Goal: Information Seeking & Learning: Learn about a topic

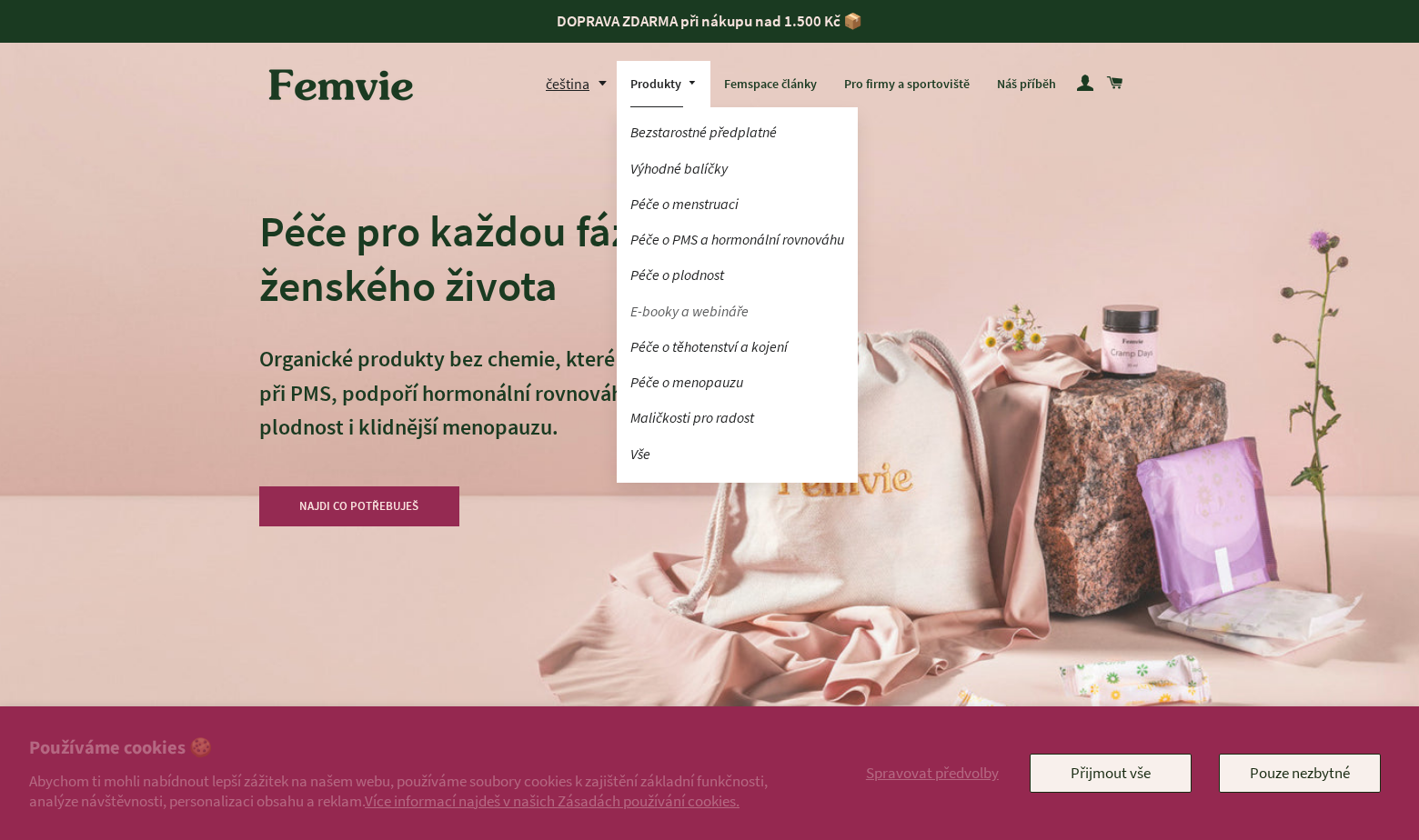
click at [681, 312] on link "E-booky a webináře" at bounding box center [737, 312] width 241 height 32
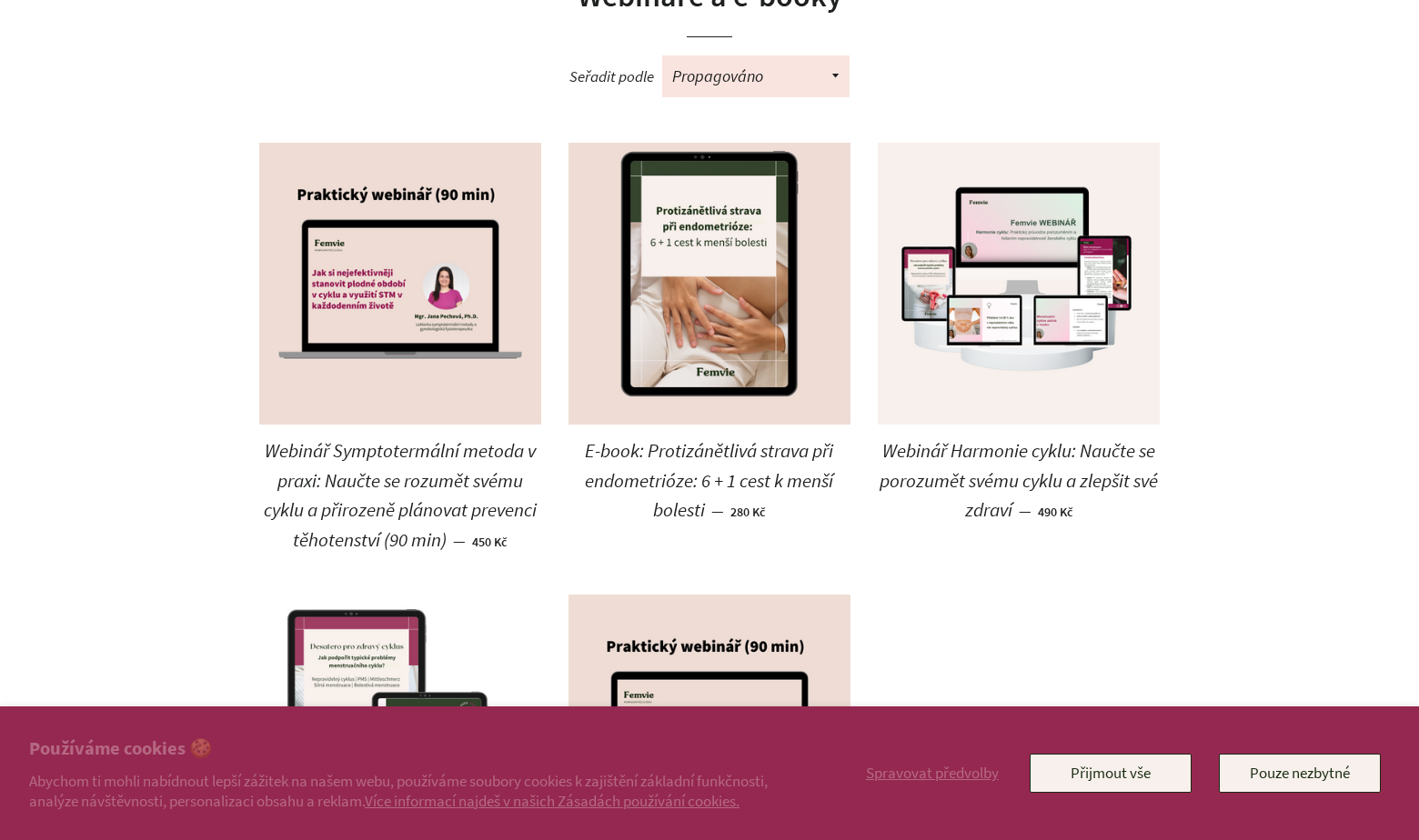
click at [350, 653] on img at bounding box center [400, 735] width 282 height 282
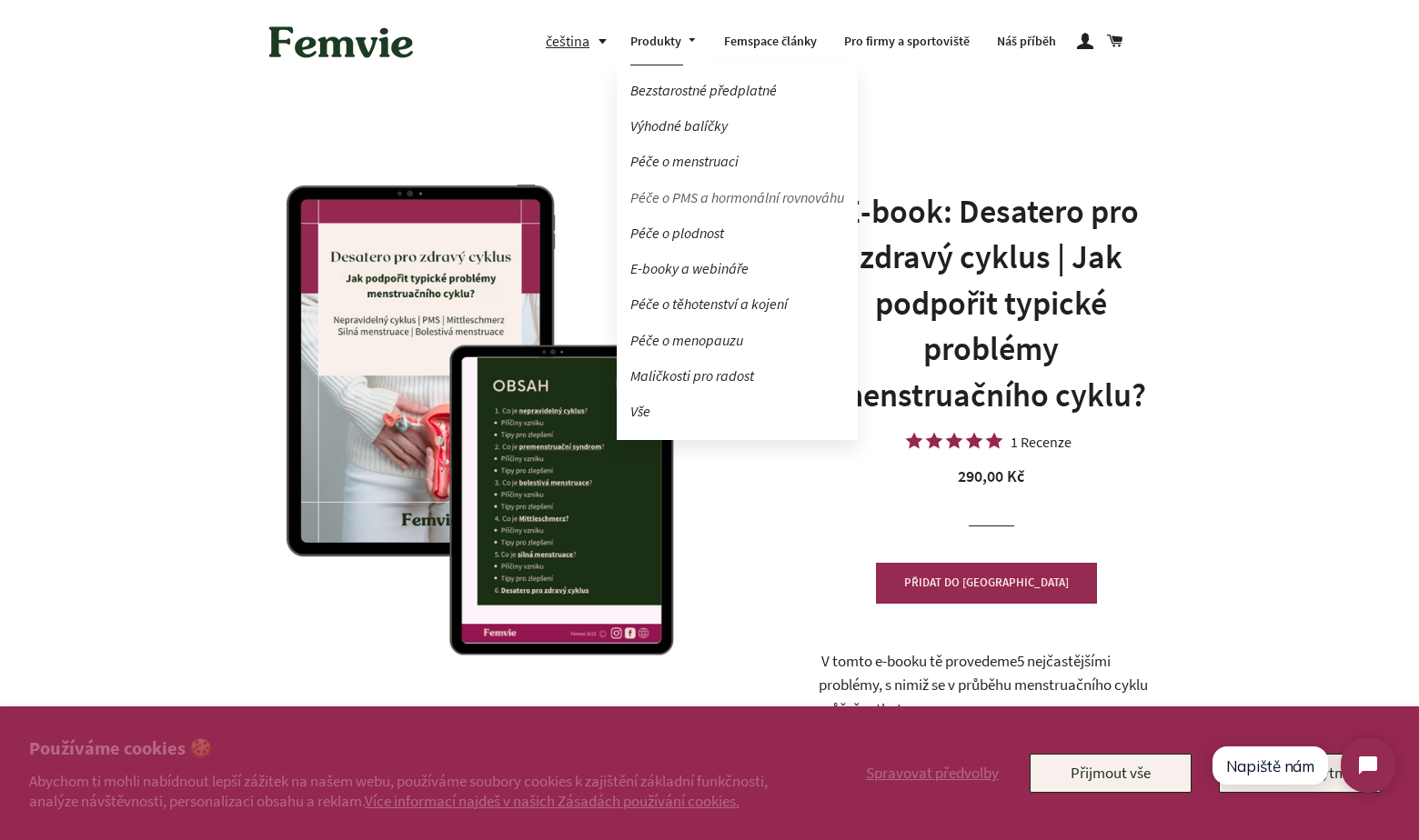
click at [678, 191] on link "Péče o PMS a hormonální rovnováhu" at bounding box center [737, 197] width 241 height 32
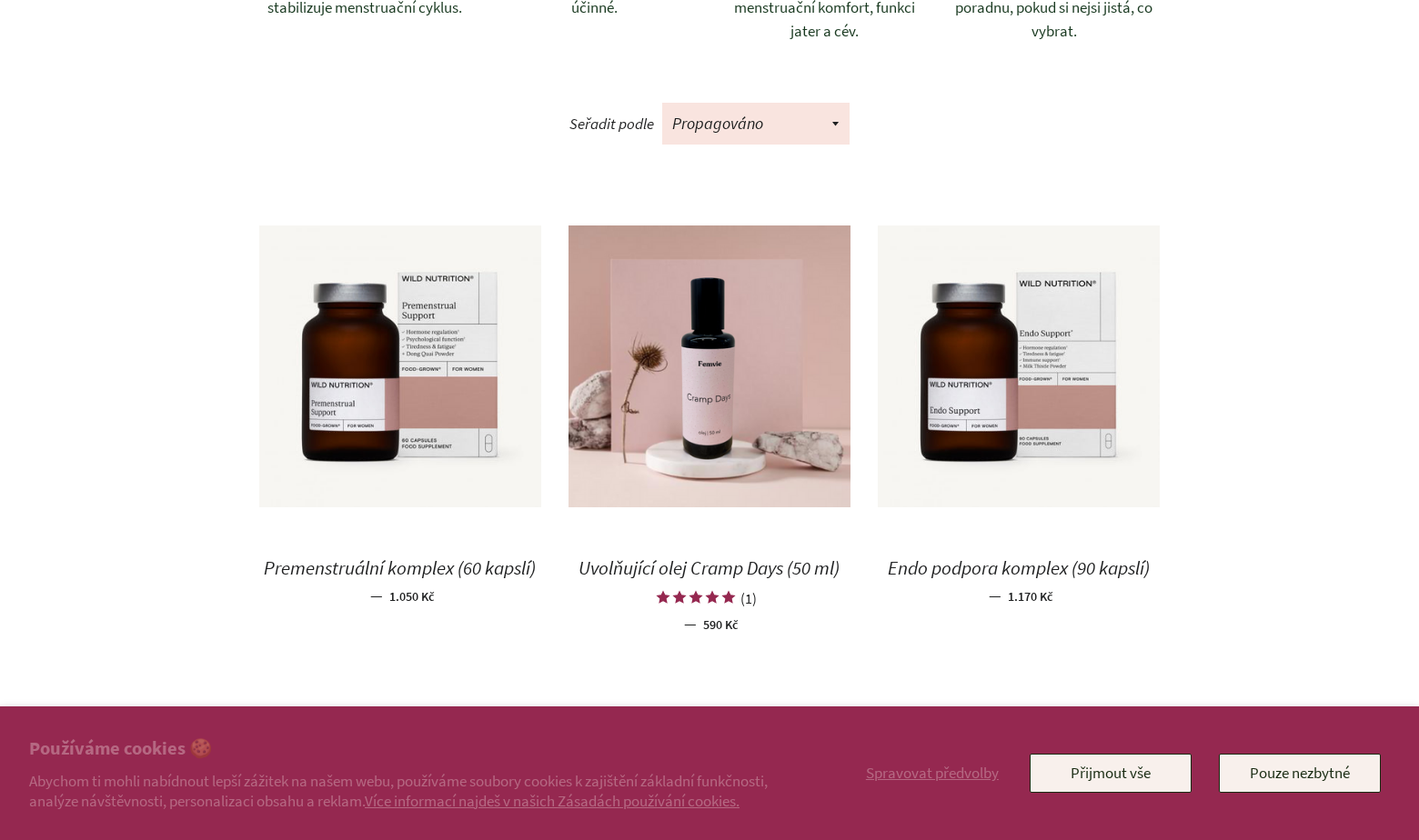
scroll to position [835, 0]
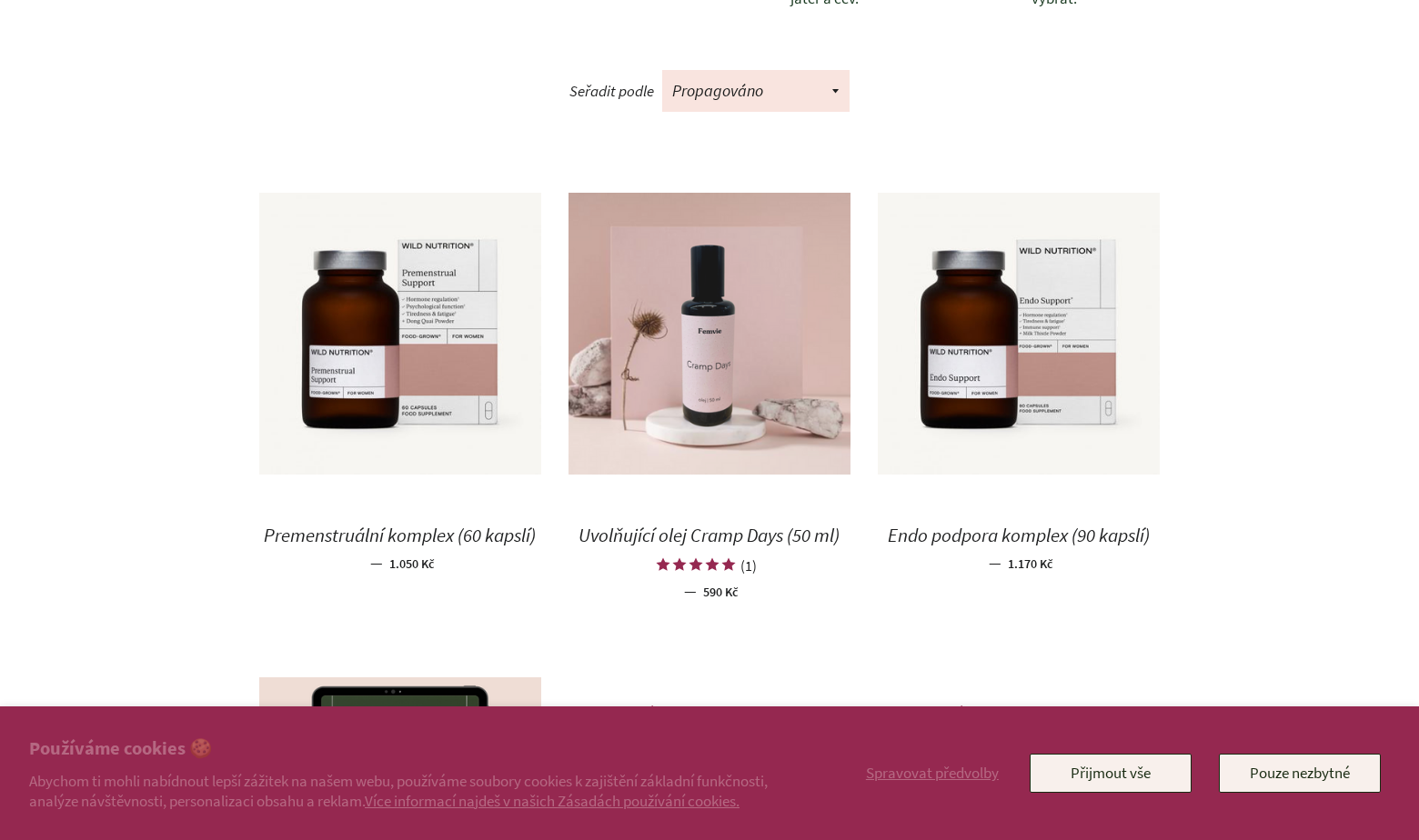
click at [666, 397] on img at bounding box center [710, 333] width 282 height 282
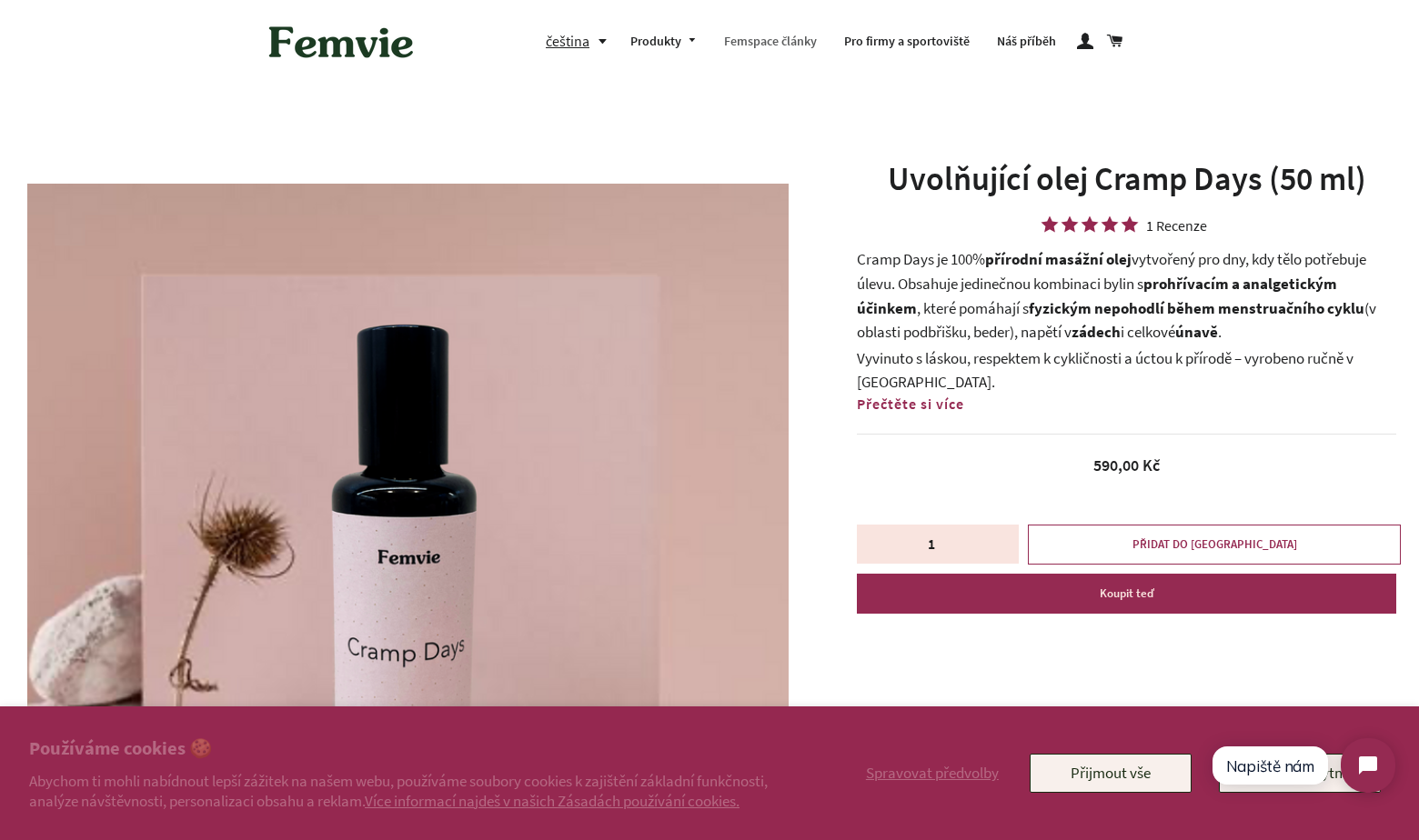
click at [783, 43] on link "Femspace články" at bounding box center [770, 42] width 120 height 47
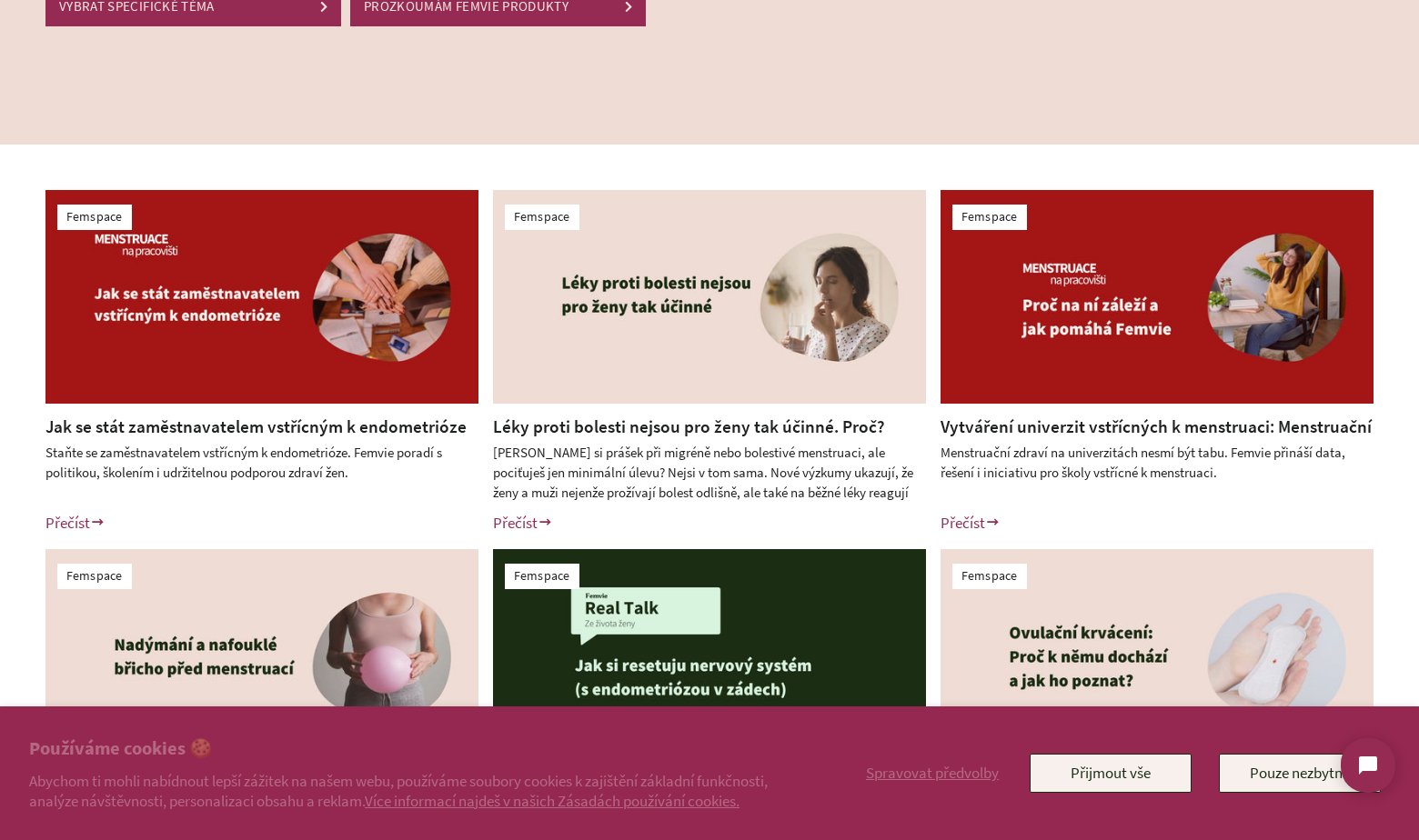
scroll to position [308, 0]
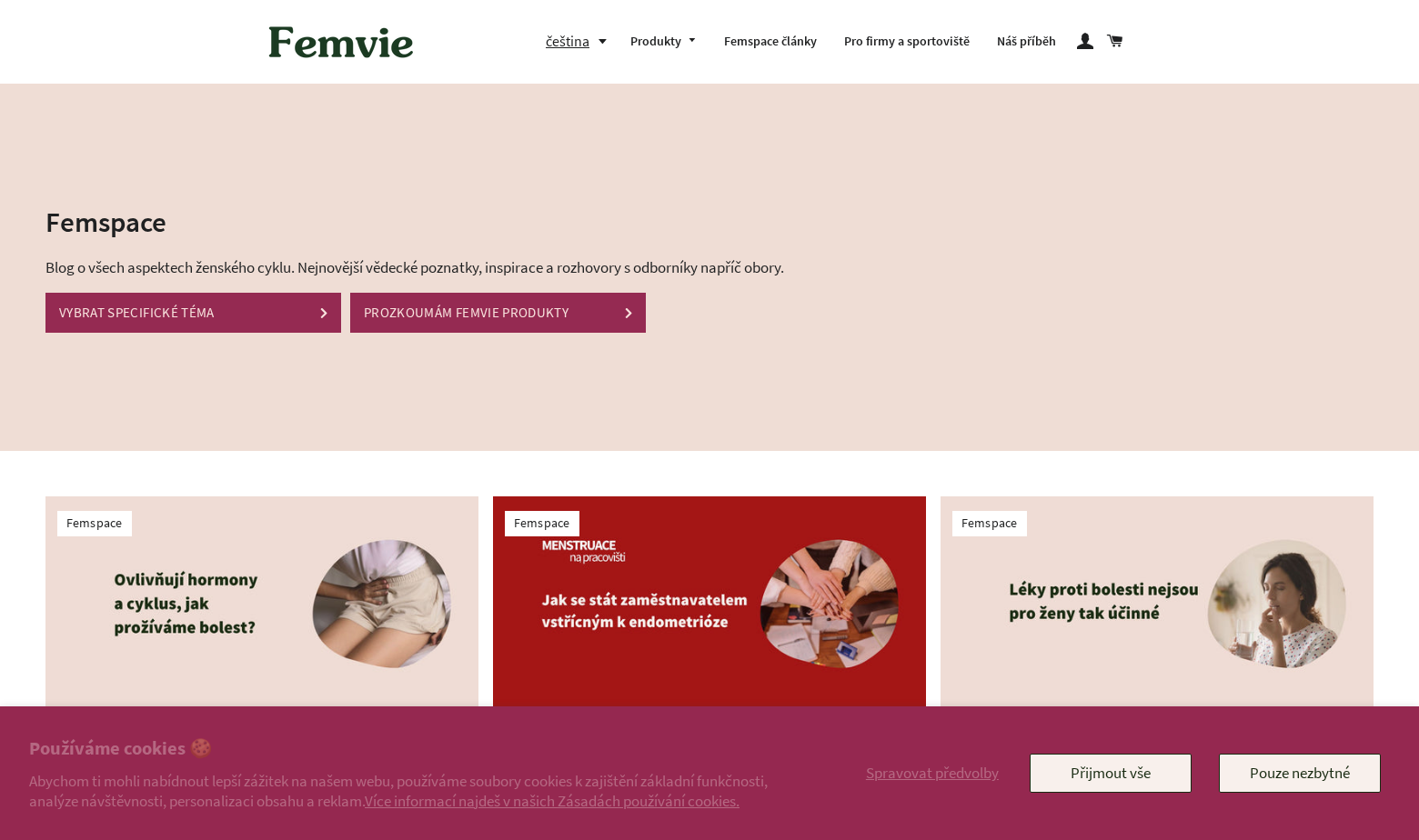
click at [375, 590] on img at bounding box center [262, 603] width 433 height 214
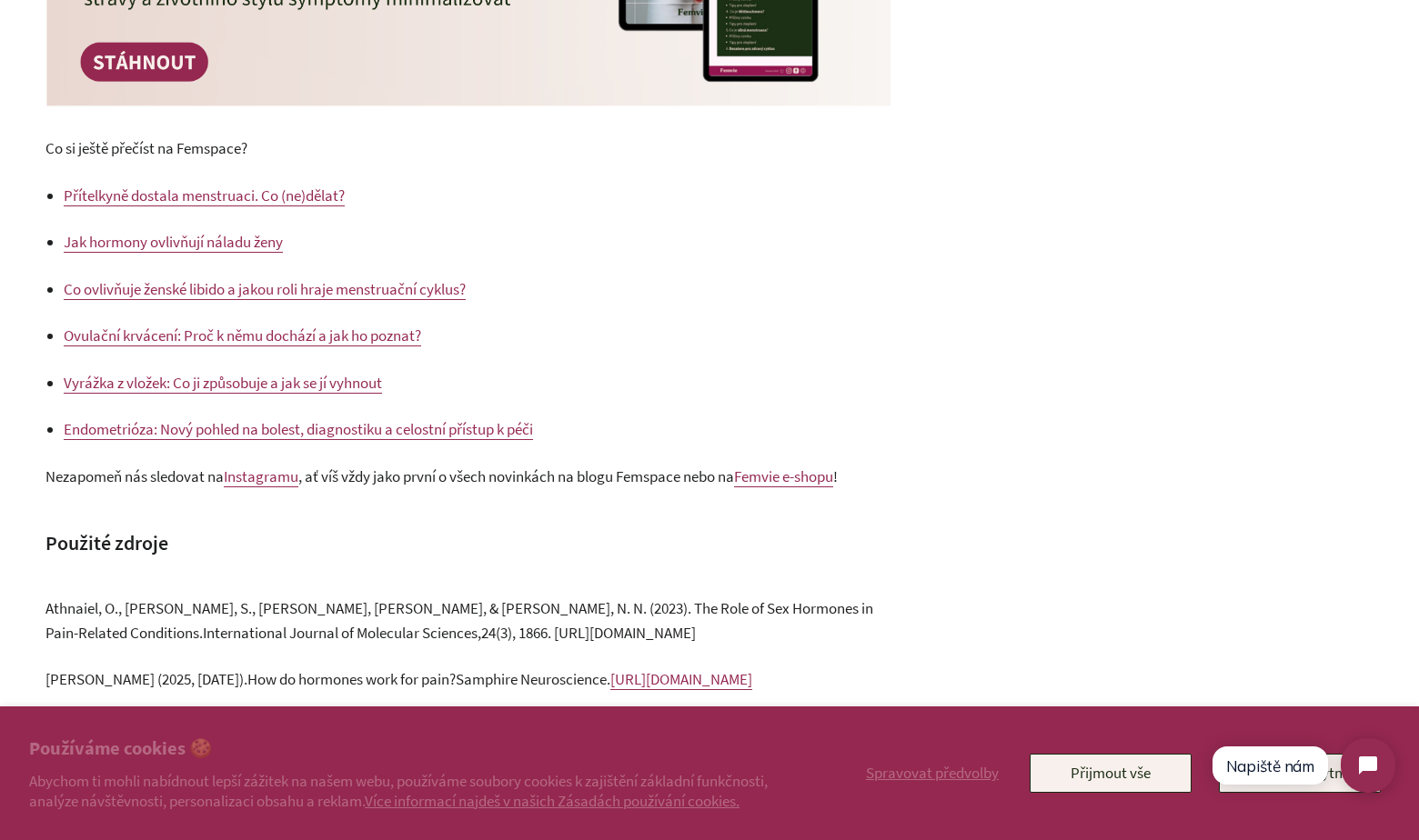
scroll to position [4122, 0]
